Goal: Information Seeking & Learning: Find specific fact

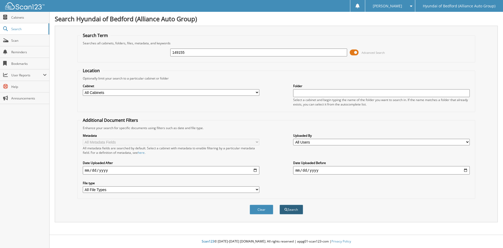
type input "149155"
click at [285, 210] on span "submit" at bounding box center [285, 209] width 3 height 3
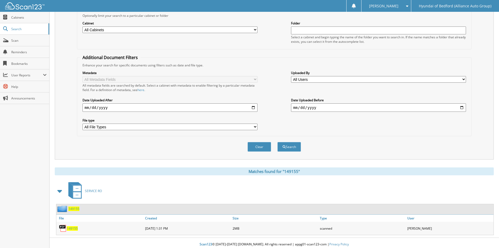
scroll to position [66, 0]
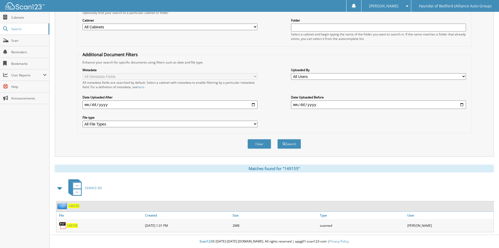
click at [76, 225] on span "149155" at bounding box center [72, 225] width 11 height 4
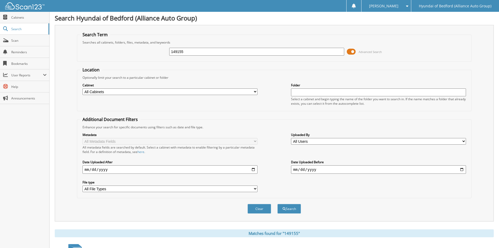
scroll to position [0, 0]
drag, startPoint x: 202, startPoint y: 53, endPoint x: 124, endPoint y: 52, distance: 78.1
click at [111, 51] on div "149155 Advanced Search" at bounding box center [274, 52] width 389 height 14
paste input "649"
type input "149649"
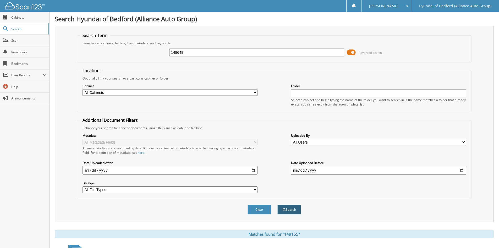
click at [288, 209] on button "Search" at bounding box center [289, 209] width 24 height 10
click at [294, 207] on button "Search" at bounding box center [289, 209] width 24 height 10
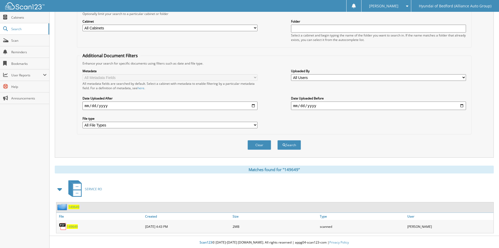
scroll to position [66, 0]
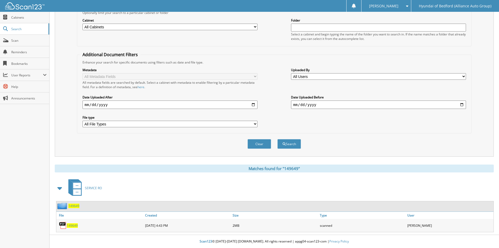
click at [72, 225] on span "149649" at bounding box center [72, 225] width 11 height 4
